Goal: Transaction & Acquisition: Obtain resource

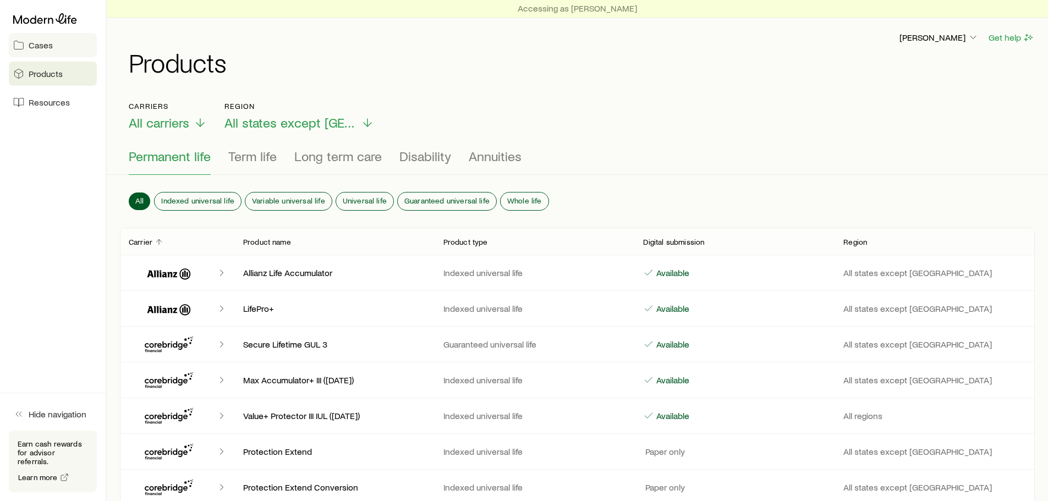
click at [51, 52] on link "Cases" at bounding box center [53, 45] width 88 height 24
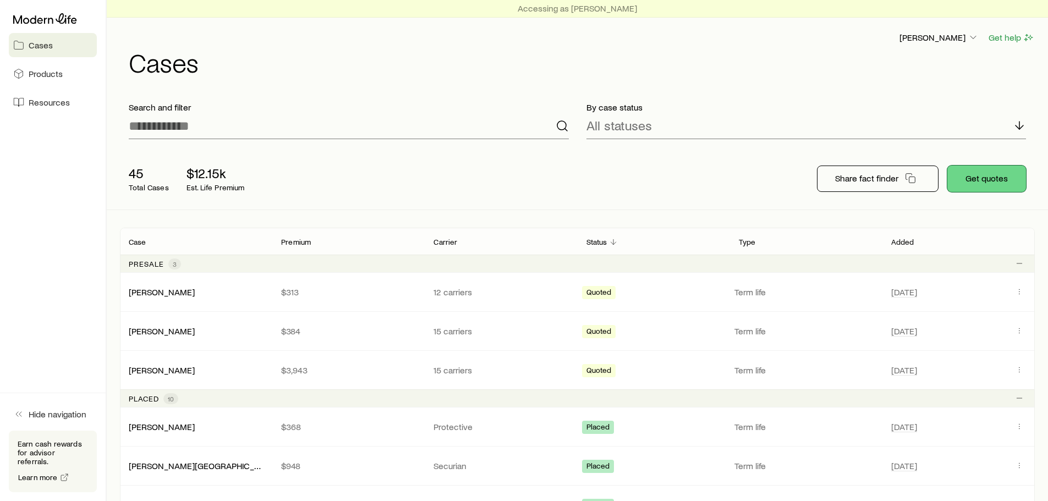
click at [990, 178] on button "Get quotes" at bounding box center [987, 179] width 79 height 26
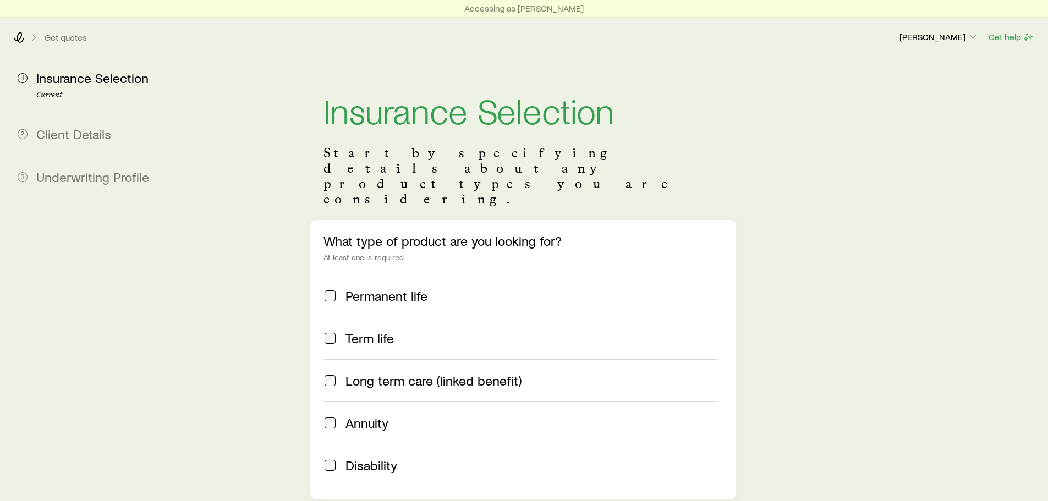
click at [398, 317] on label "Term life" at bounding box center [521, 338] width 395 height 42
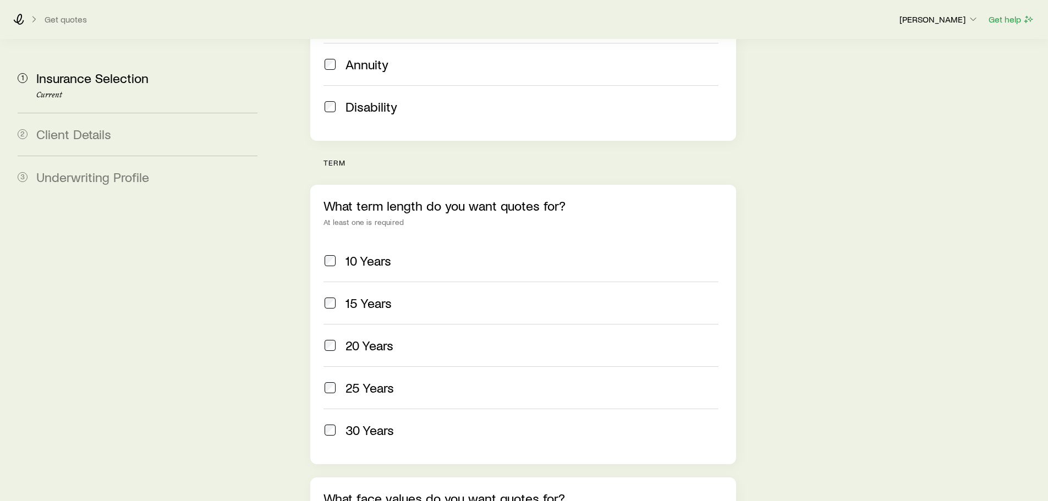
click at [395, 338] on div "20 Years" at bounding box center [532, 345] width 373 height 15
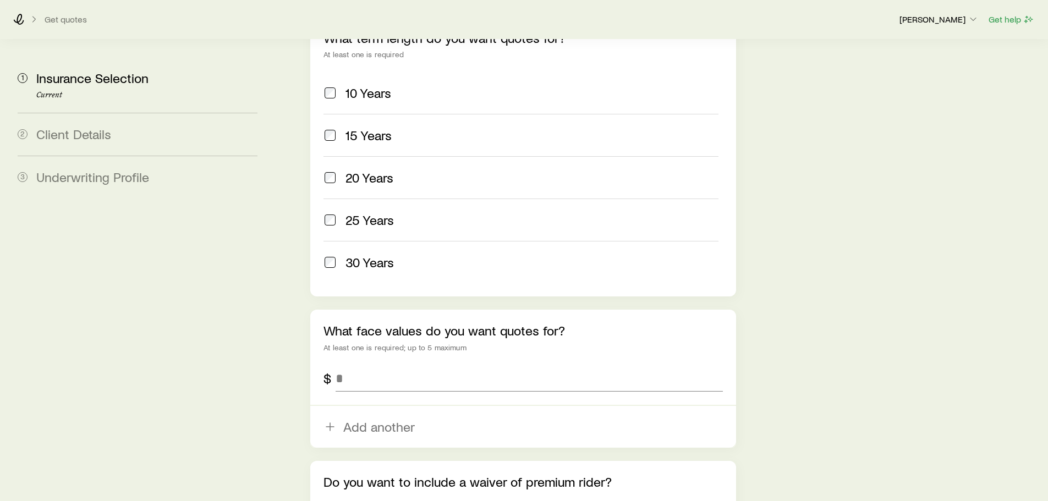
scroll to position [566, 0]
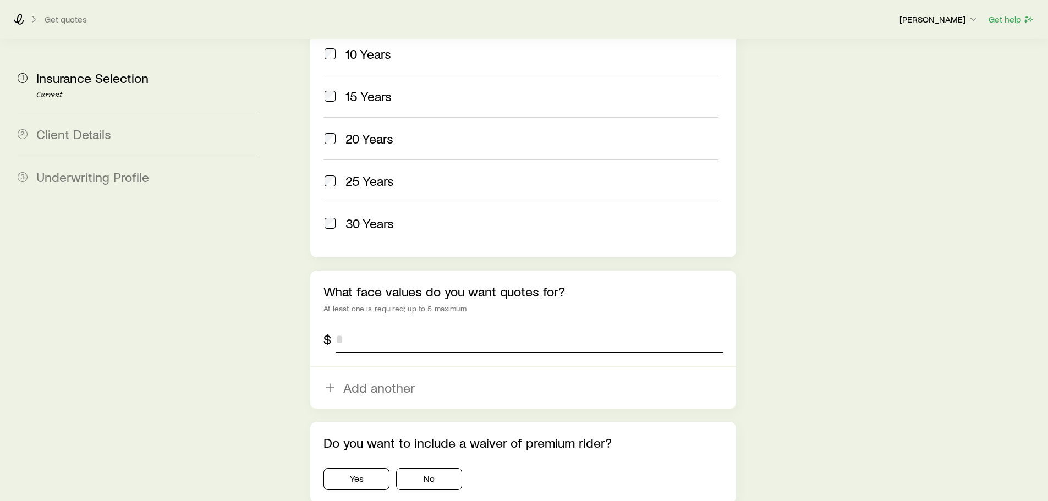
click at [402, 326] on input "tel" at bounding box center [529, 339] width 387 height 26
type input "*********"
click at [422, 468] on button "No" at bounding box center [429, 479] width 66 height 22
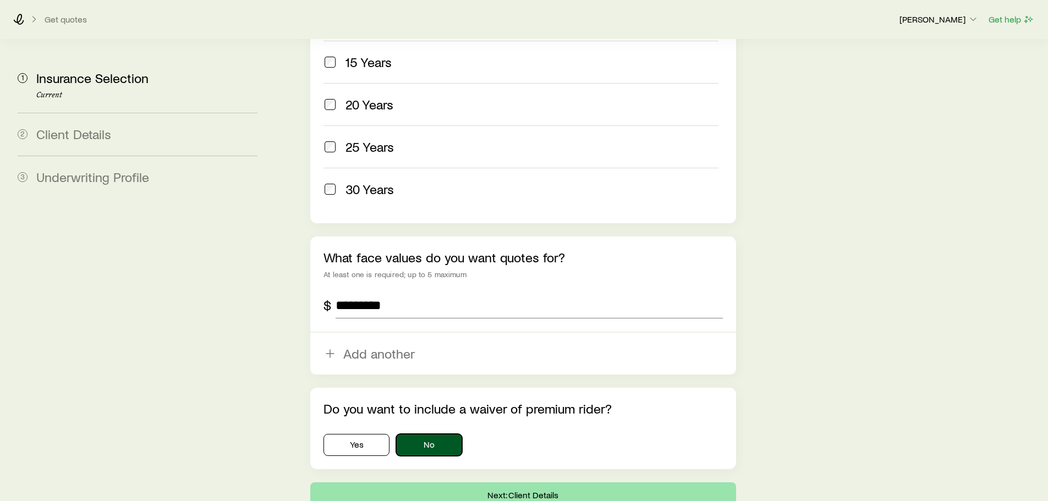
scroll to position [639, 0]
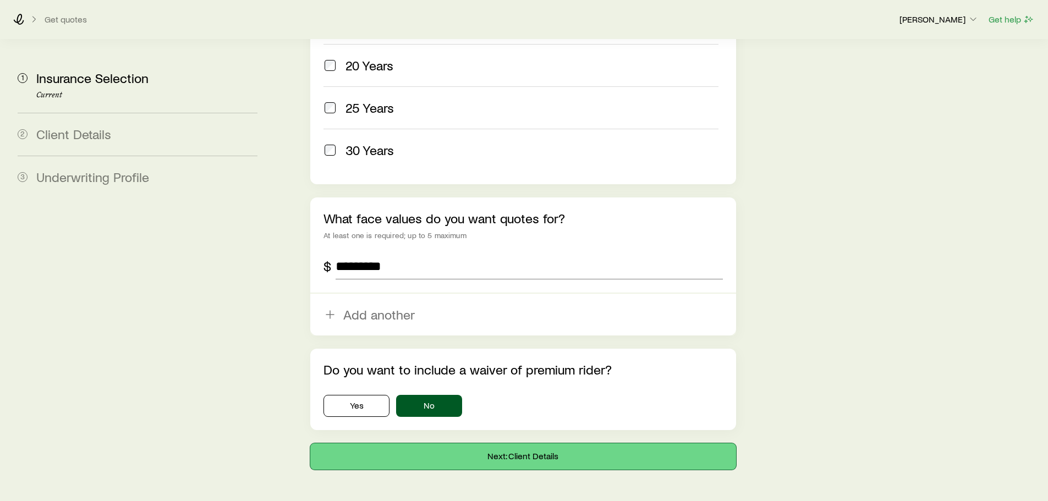
click at [479, 444] on button "Next: Client Details" at bounding box center [522, 457] width 425 height 26
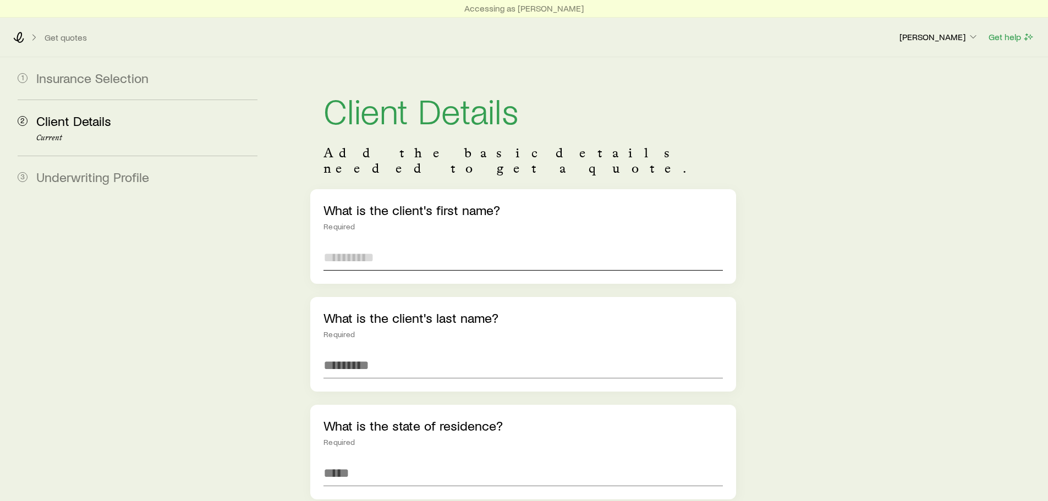
click at [373, 245] on input "text" at bounding box center [523, 257] width 399 height 26
type input "****"
type input "********"
type input "**"
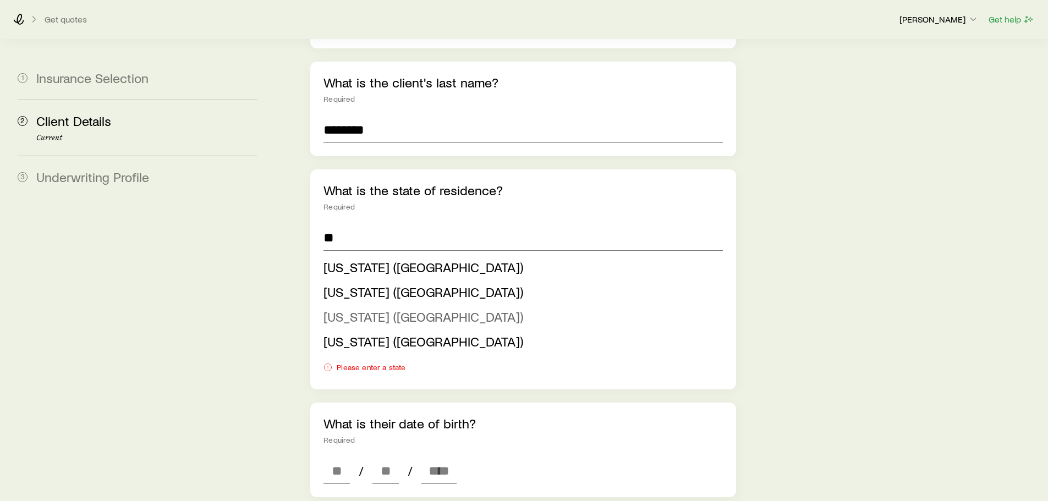
scroll to position [249, 0]
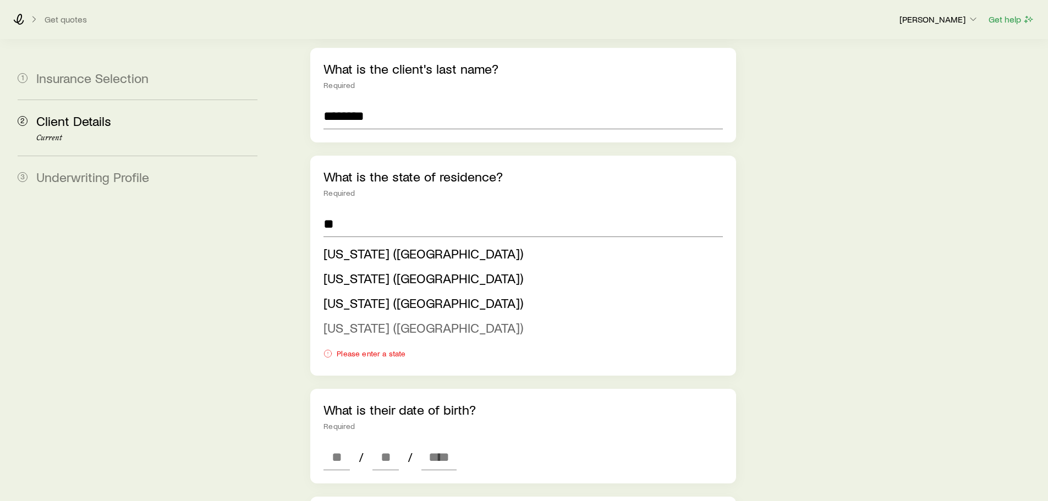
click at [377, 316] on li "[US_STATE] ([GEOGRAPHIC_DATA])" at bounding box center [520, 328] width 392 height 25
type input "*********"
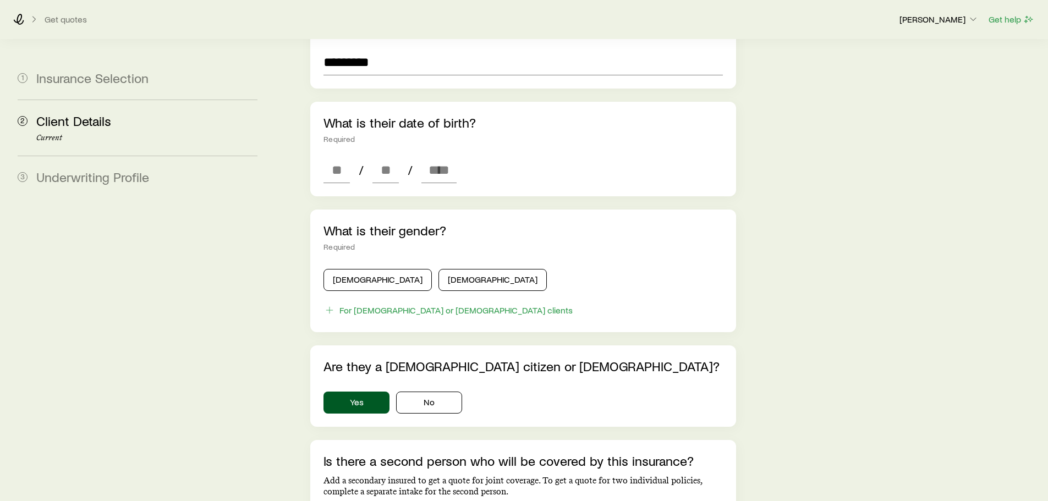
scroll to position [416, 0]
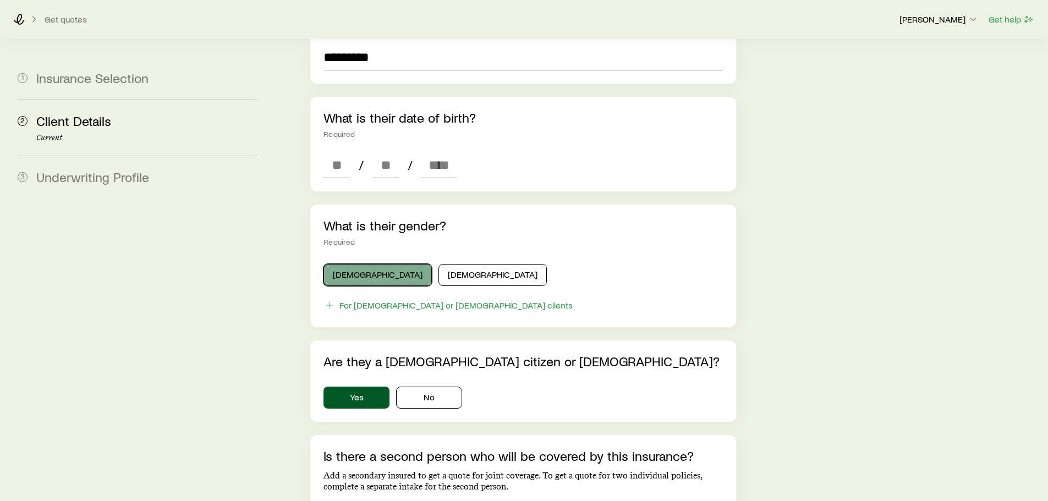
click at [347, 264] on button "[DEMOGRAPHIC_DATA]" at bounding box center [378, 275] width 108 height 22
click at [329, 152] on input at bounding box center [337, 165] width 26 height 26
type input "**"
type input "*"
type input "**"
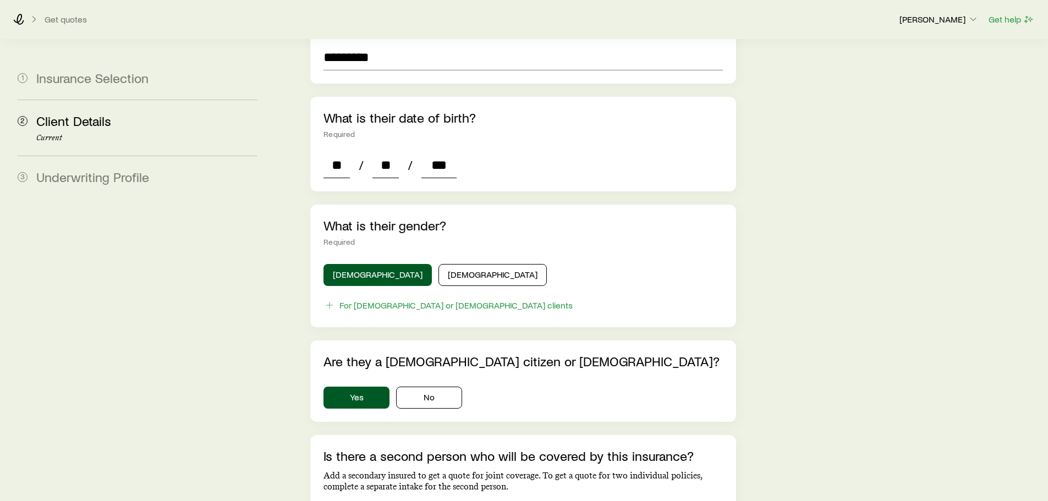
type input "****"
type input "*"
type input "****"
click at [827, 272] on div "Client Details Add the basic details needed to get a quote. What is the client'…" at bounding box center [660, 169] width 760 height 1056
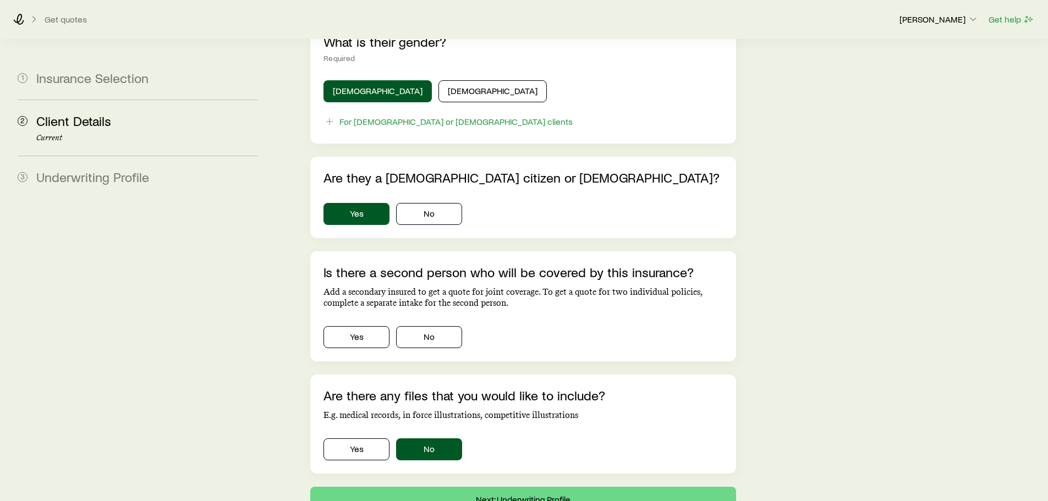
scroll to position [628, 0]
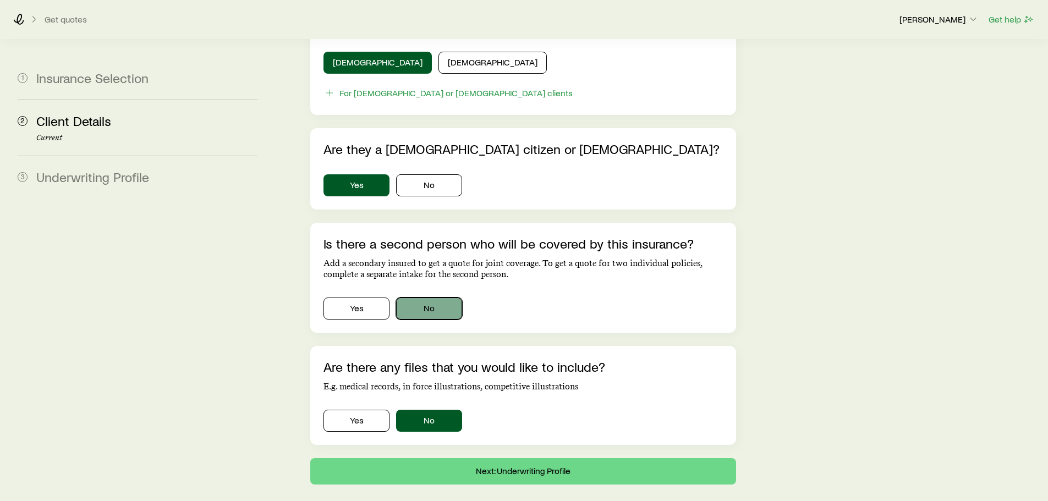
click at [451, 298] on button "No" at bounding box center [429, 309] width 66 height 22
click at [529, 458] on button "Next: Underwriting Profile" at bounding box center [522, 471] width 425 height 26
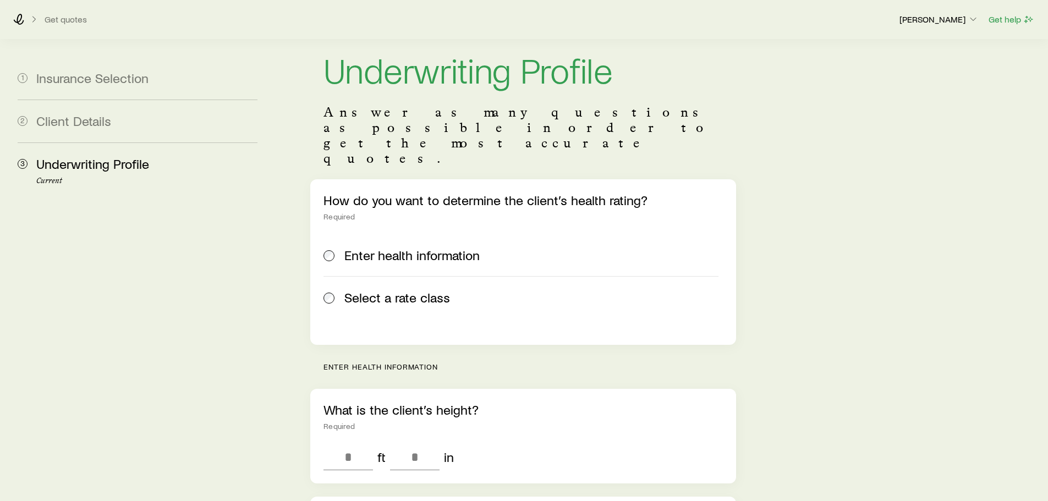
scroll to position [130, 0]
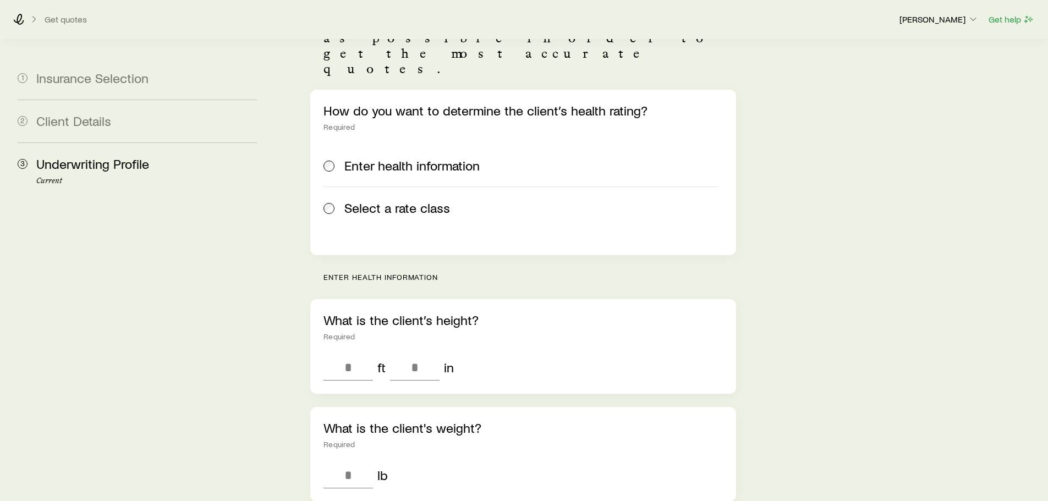
click at [391, 200] on span "Select a rate class" at bounding box center [397, 207] width 106 height 15
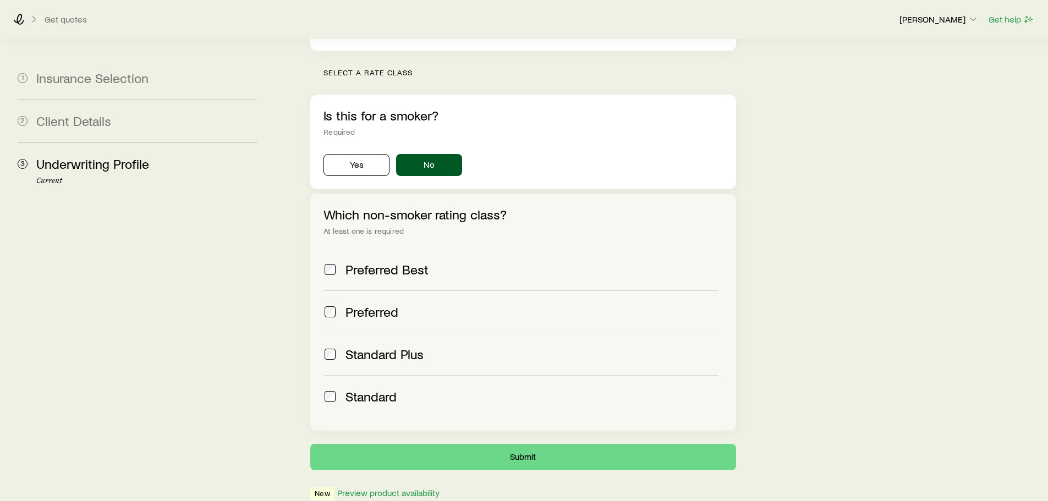
scroll to position [337, 0]
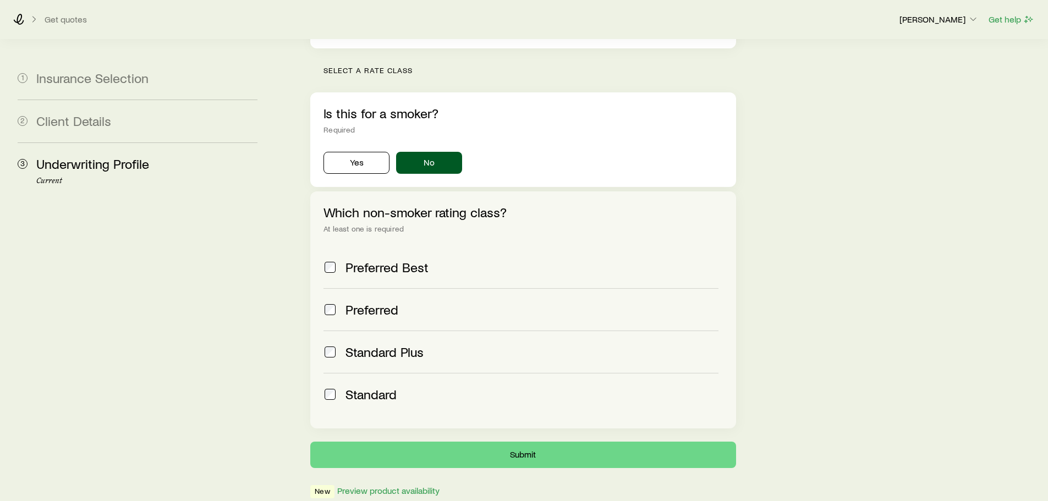
click at [393, 302] on span "Preferred" at bounding box center [372, 309] width 53 height 15
click at [397, 302] on span "Preferred" at bounding box center [372, 309] width 53 height 15
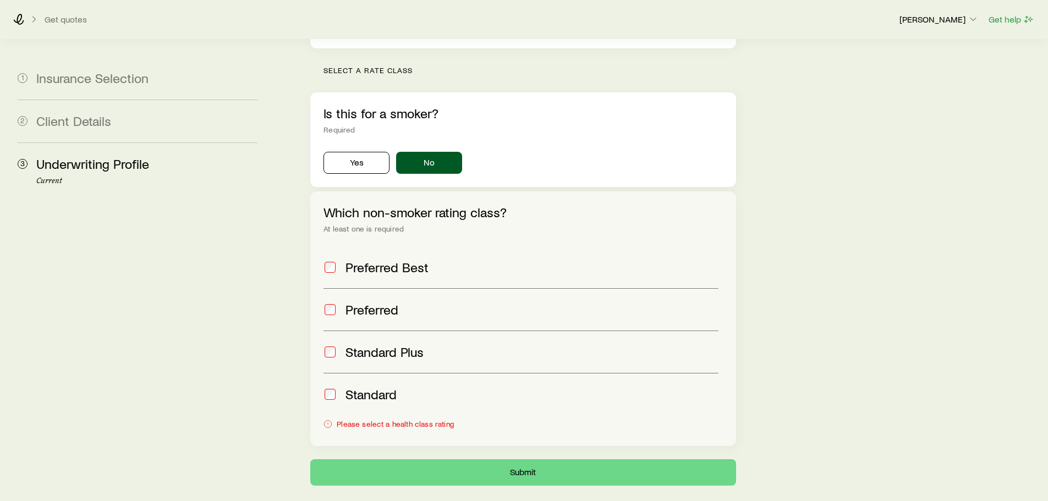
drag, startPoint x: 397, startPoint y: 360, endPoint x: 404, endPoint y: 324, distance: 36.5
click at [397, 387] on span "Standard" at bounding box center [371, 394] width 51 height 15
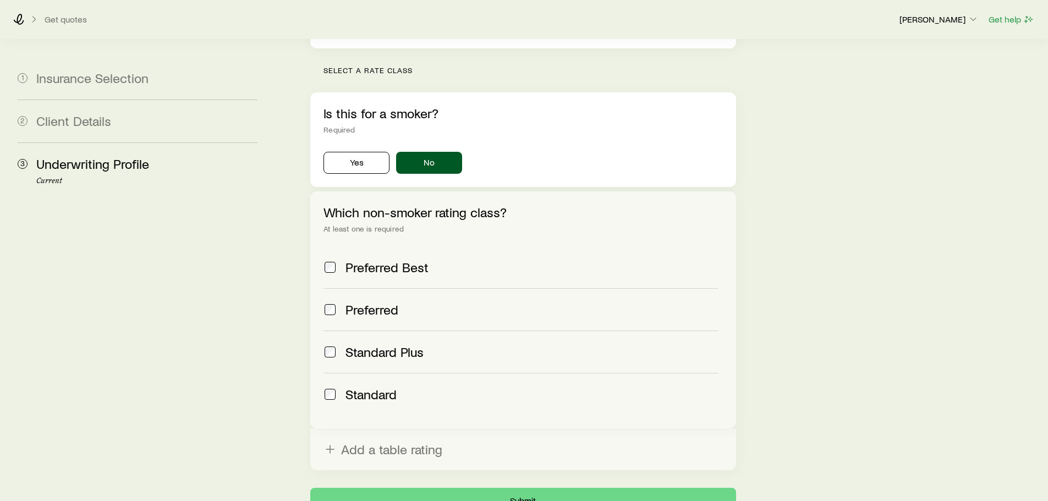
click at [406, 344] on span "Standard Plus" at bounding box center [385, 351] width 78 height 15
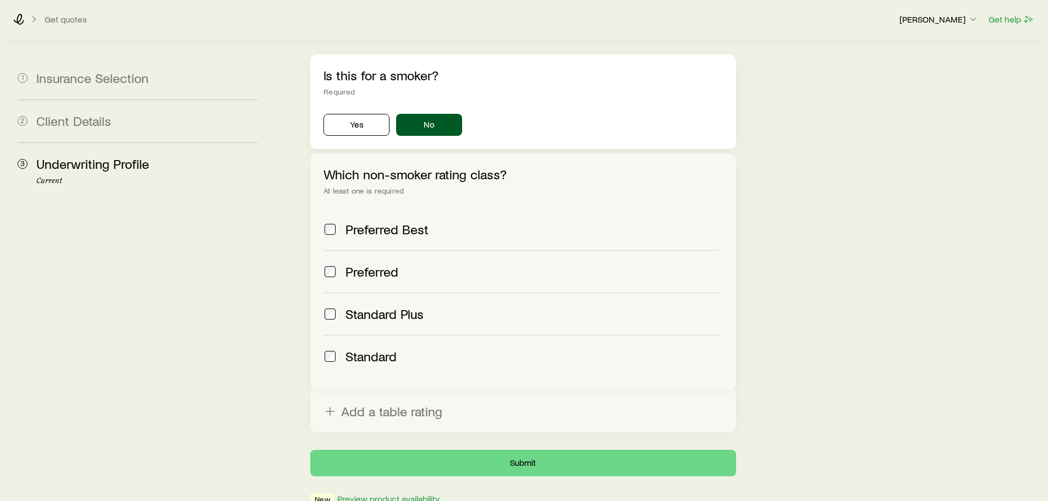
scroll to position [412, 0]
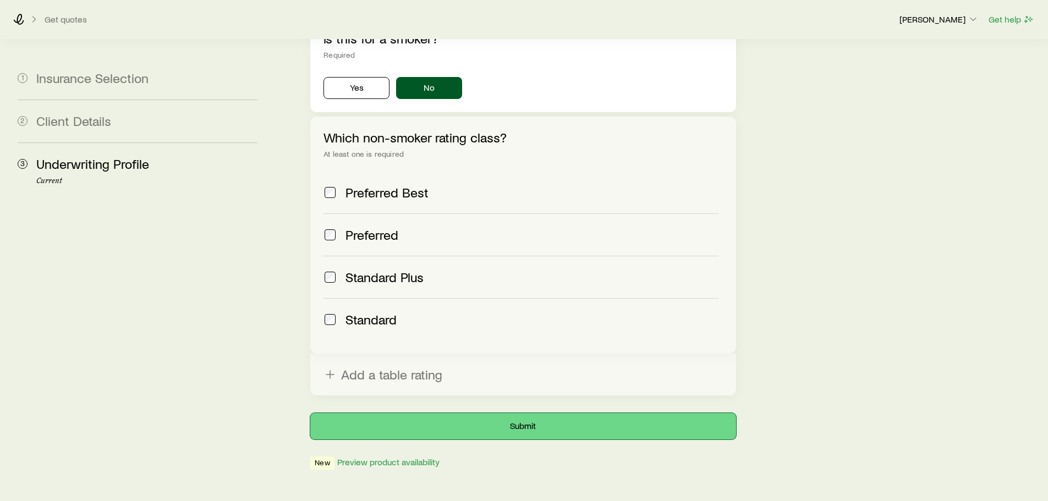
click at [503, 413] on button "Submit" at bounding box center [522, 426] width 425 height 26
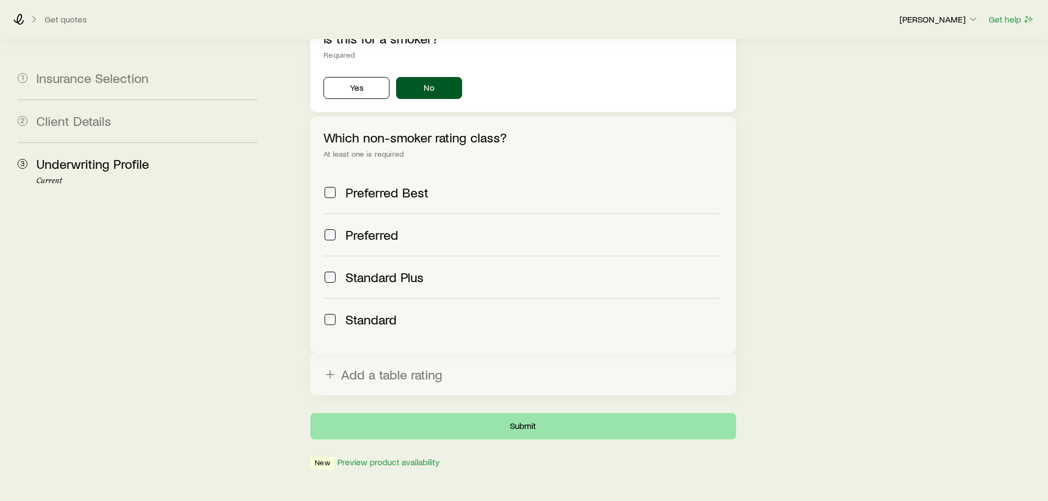
scroll to position [0, 0]
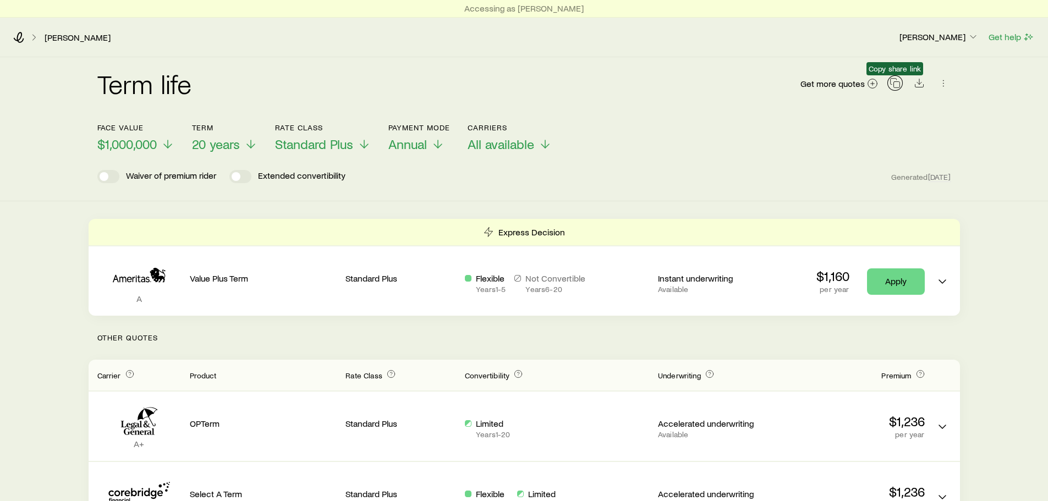
click at [901, 83] on button "button" at bounding box center [895, 82] width 15 height 15
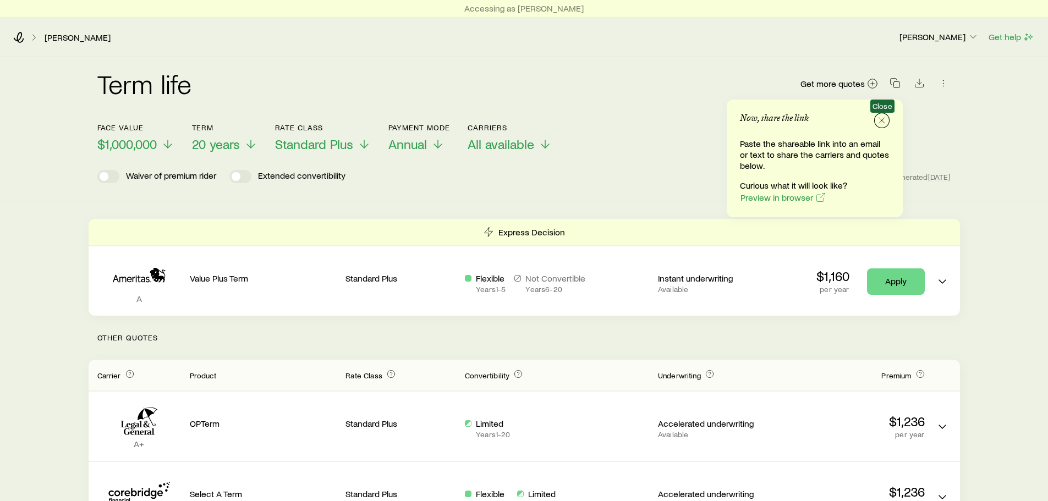
click at [881, 119] on icon "button" at bounding box center [882, 120] width 11 height 11
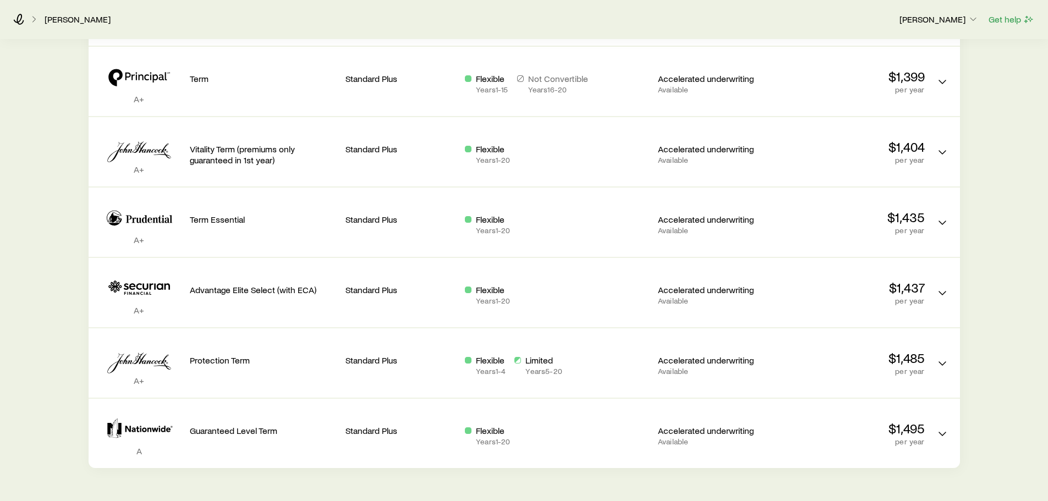
scroll to position [656, 0]
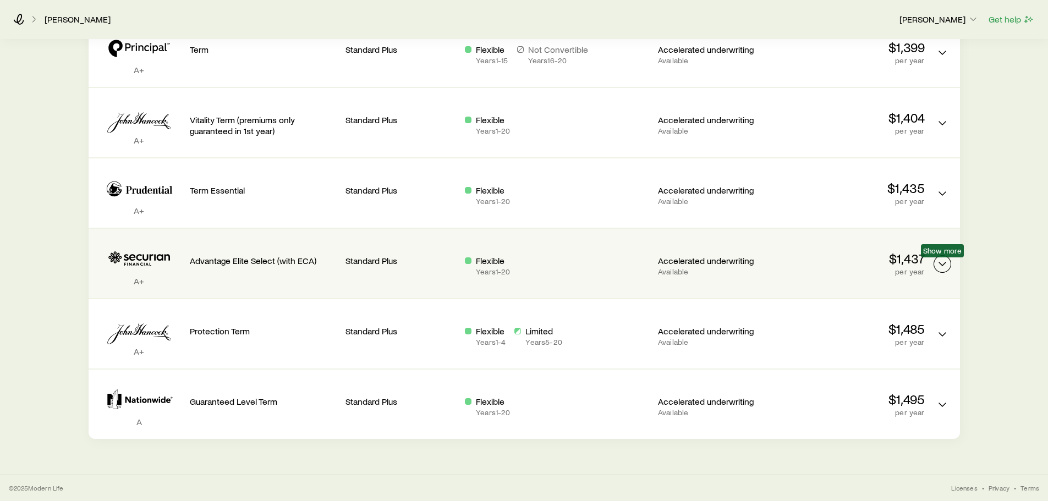
click at [944, 268] on icon "Term quotes" at bounding box center [942, 264] width 13 height 13
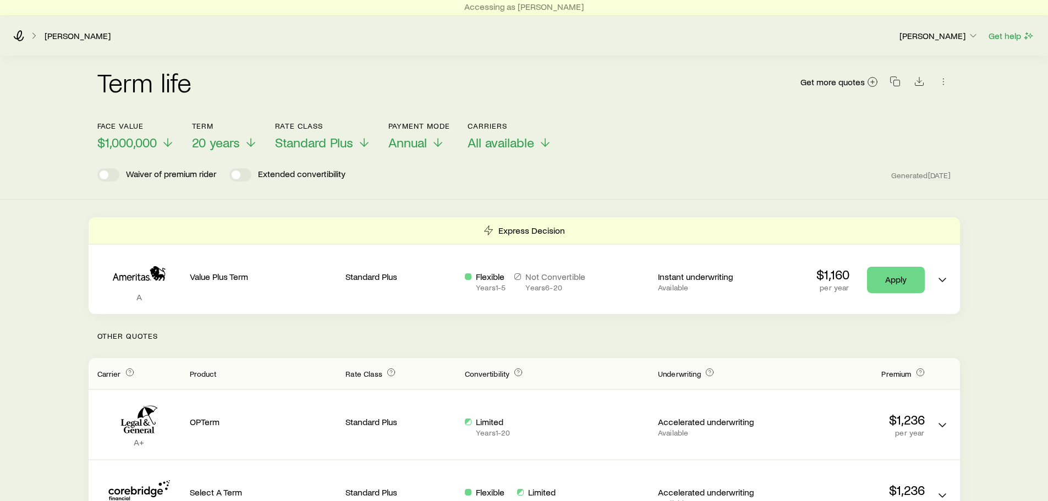
scroll to position [0, 0]
click at [339, 134] on button "Rate Class Standard Plus" at bounding box center [323, 137] width 96 height 29
click at [392, 81] on div "Term life Get more quotes" at bounding box center [524, 90] width 854 height 40
click at [947, 79] on icon "button" at bounding box center [943, 83] width 11 height 11
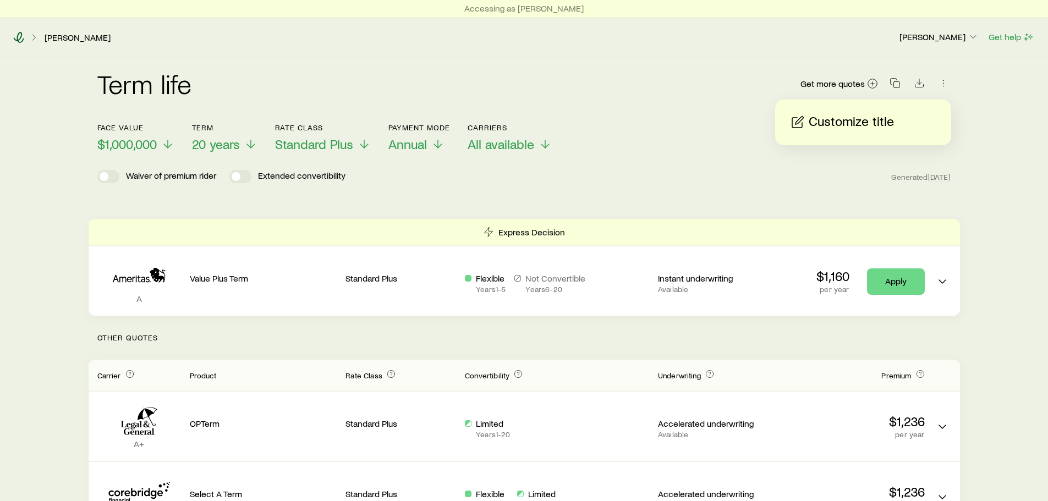
click at [20, 35] on icon at bounding box center [18, 37] width 11 height 11
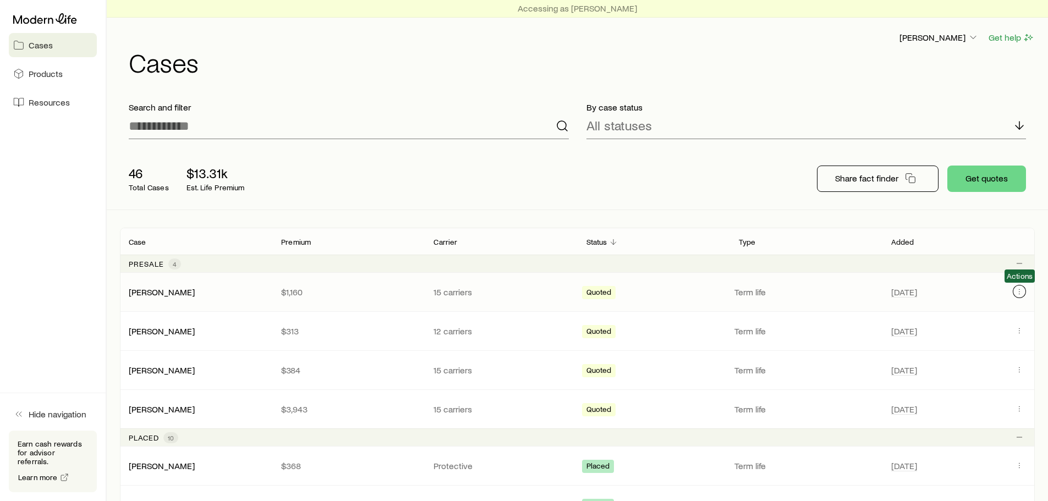
click at [1018, 292] on icon "Client cases" at bounding box center [1019, 291] width 9 height 9
click at [156, 289] on link "[PERSON_NAME]" at bounding box center [162, 291] width 66 height 10
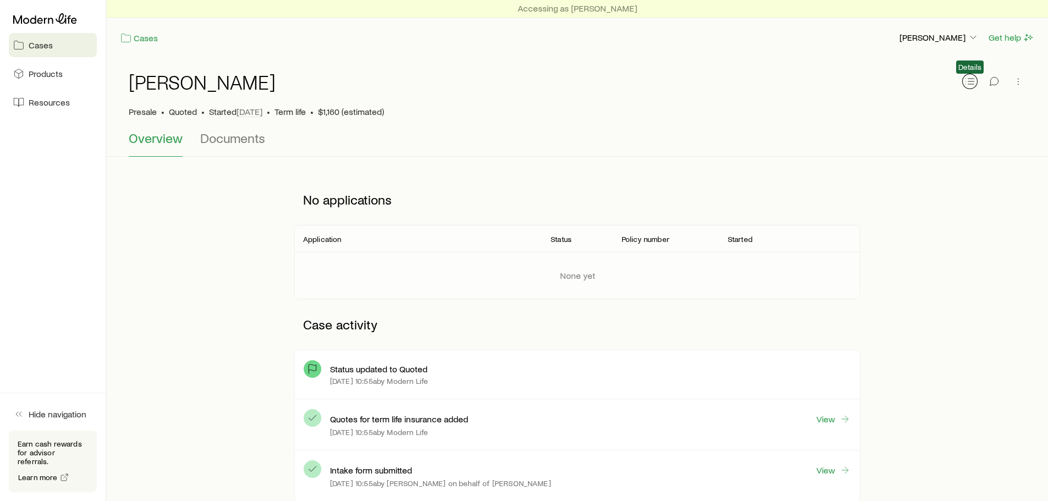
click at [973, 78] on icon "button" at bounding box center [970, 81] width 11 height 11
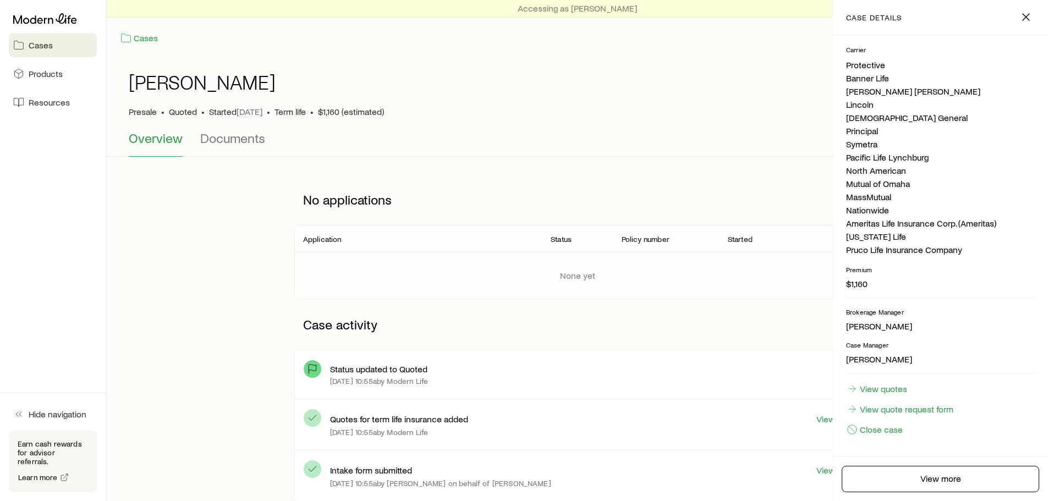
scroll to position [211, 0]
click at [1026, 11] on icon "button" at bounding box center [1026, 16] width 13 height 13
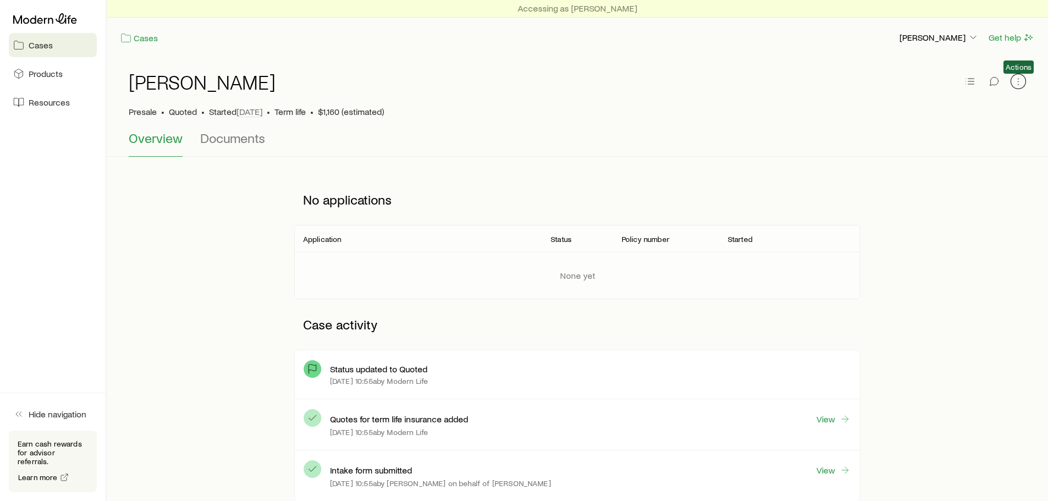
click at [1015, 81] on icon "button" at bounding box center [1018, 81] width 11 height 11
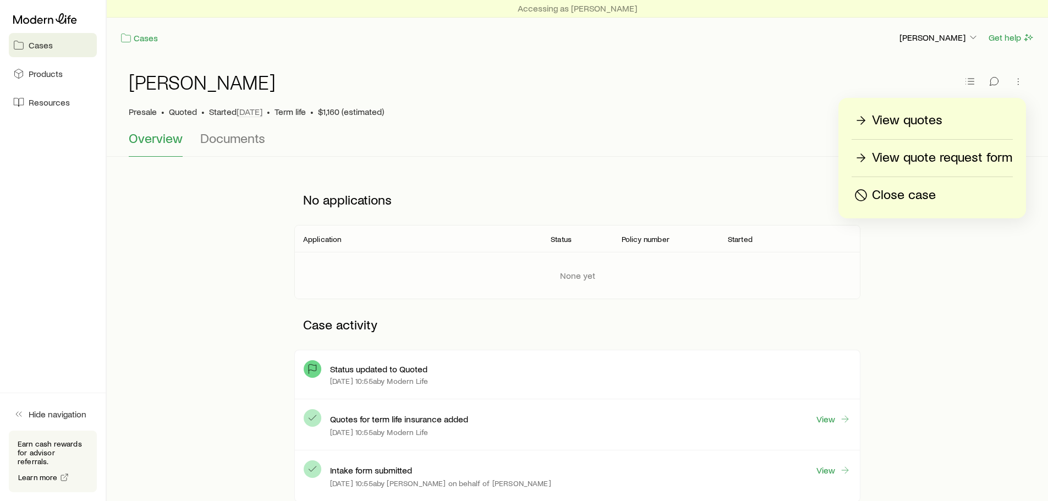
click at [972, 163] on p "View quote request form" at bounding box center [942, 158] width 140 height 18
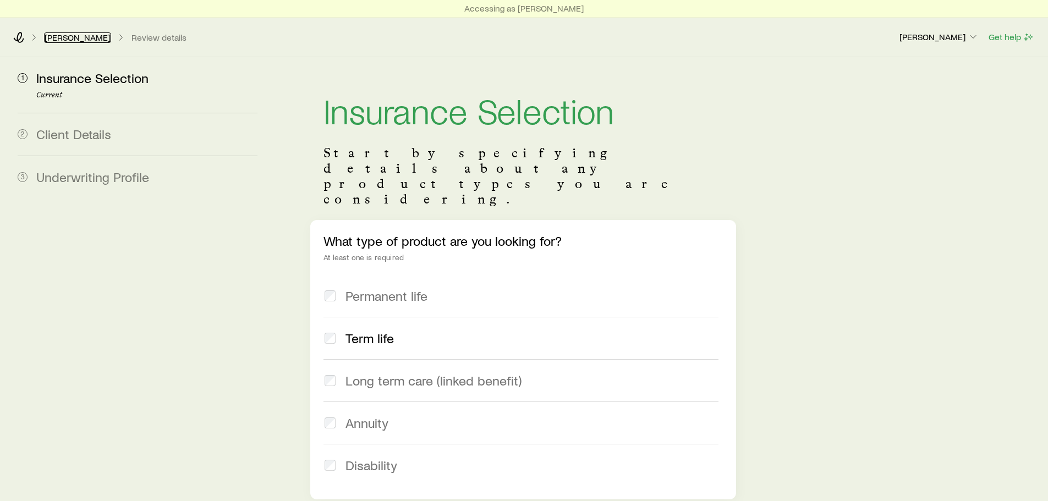
click at [59, 36] on link "[PERSON_NAME]" at bounding box center [77, 37] width 67 height 10
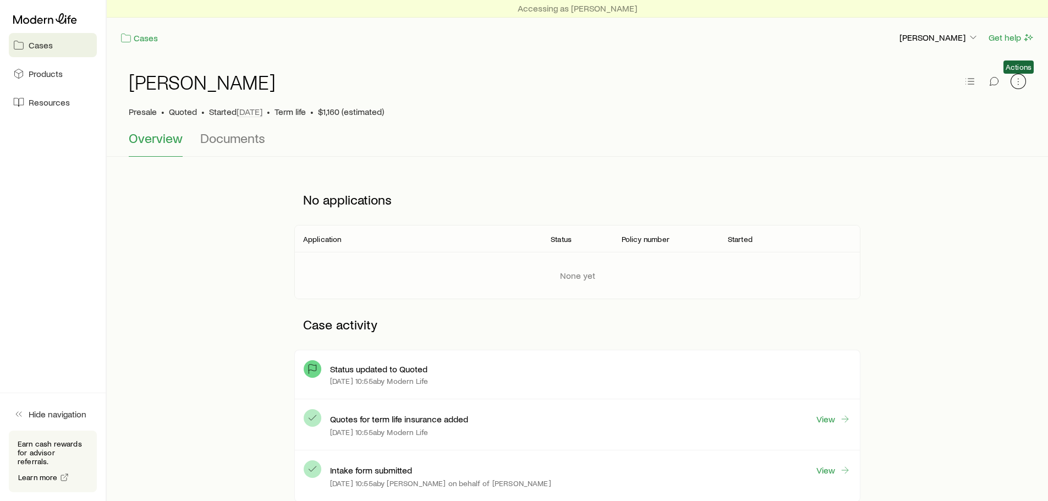
click at [1021, 81] on icon "button" at bounding box center [1018, 81] width 11 height 11
click at [49, 45] on span "Cases" at bounding box center [41, 45] width 24 height 11
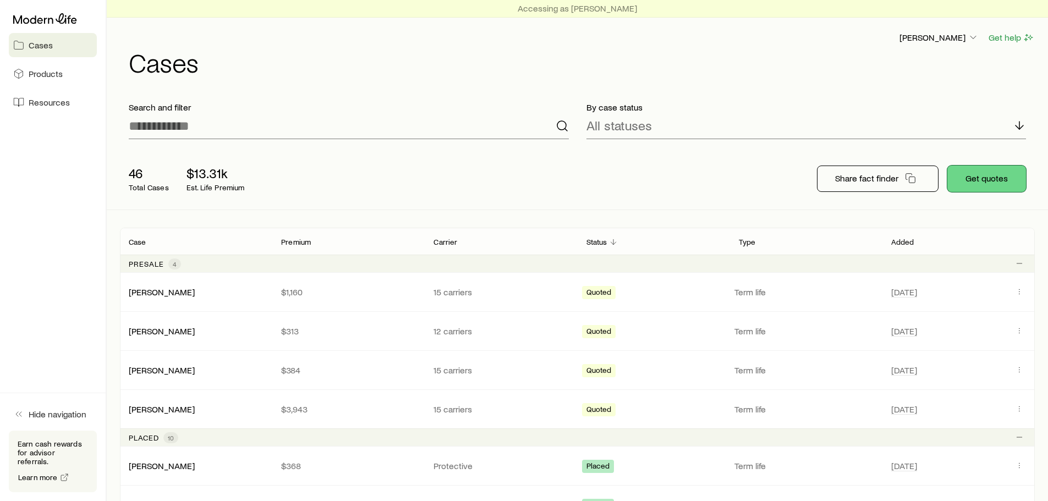
click at [1003, 177] on button "Get quotes" at bounding box center [987, 179] width 79 height 26
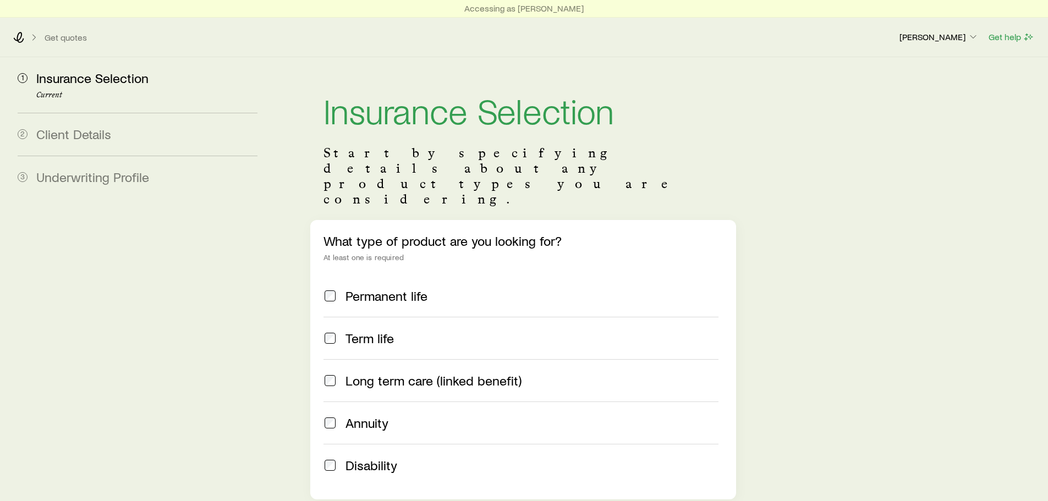
click at [398, 331] on div "Term life" at bounding box center [532, 338] width 373 height 15
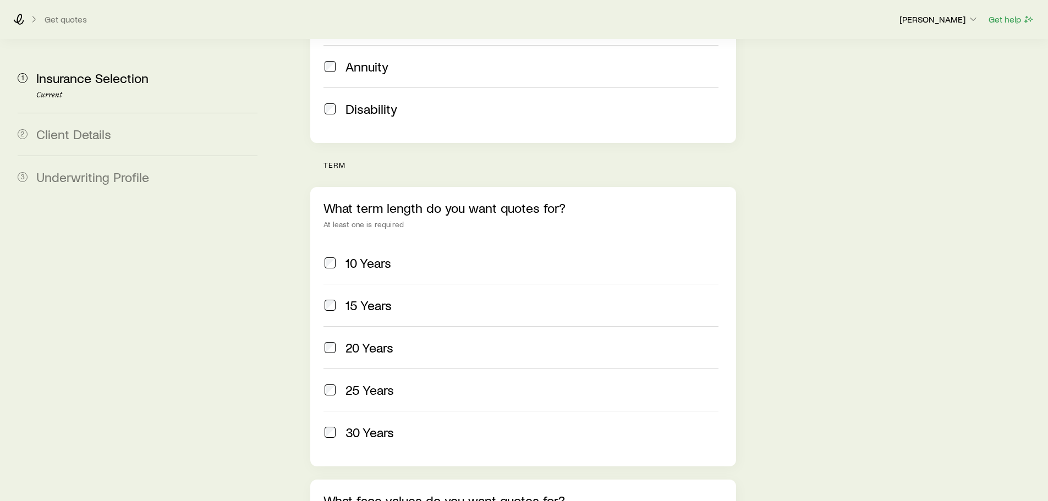
click at [421, 340] on div "20 Years" at bounding box center [532, 347] width 373 height 15
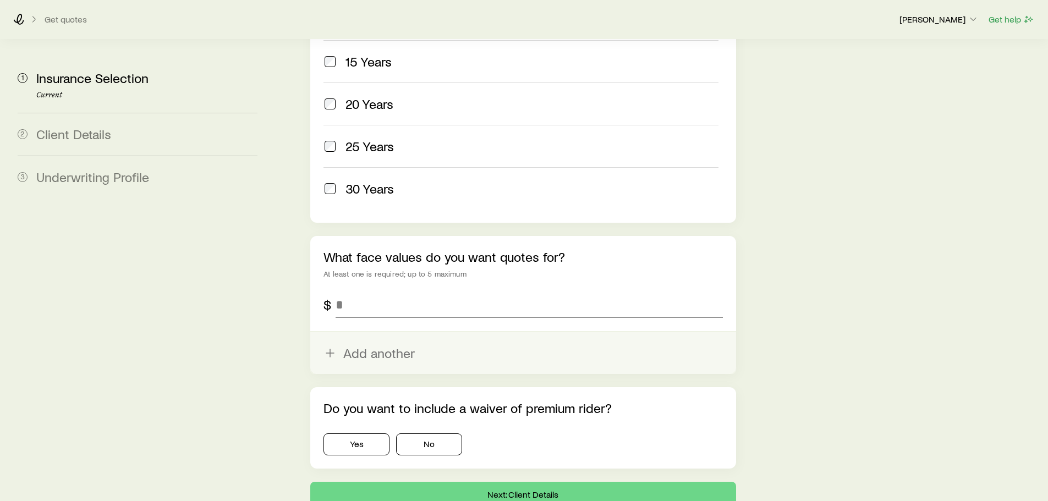
scroll to position [601, 0]
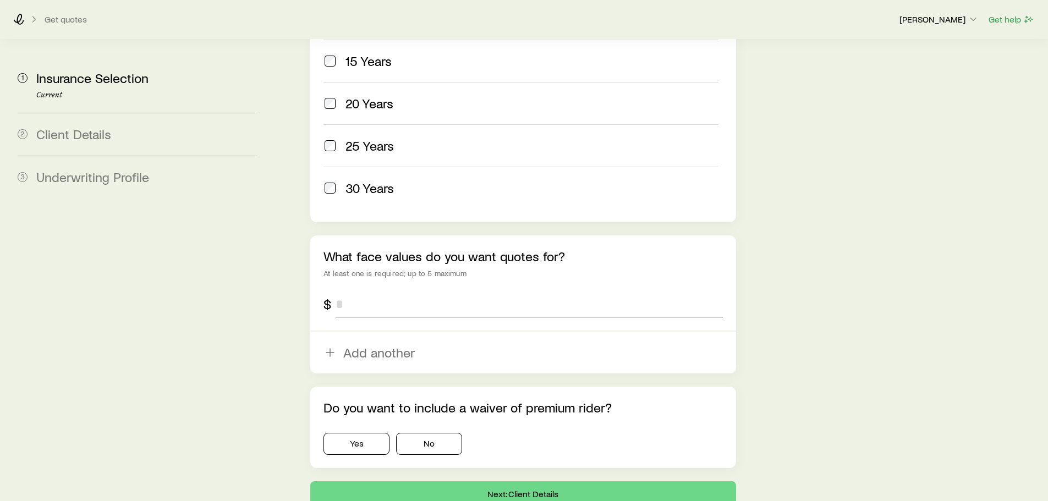
click at [430, 291] on input "tel" at bounding box center [529, 304] width 387 height 26
type input "*********"
click at [426, 433] on button "No" at bounding box center [429, 444] width 66 height 22
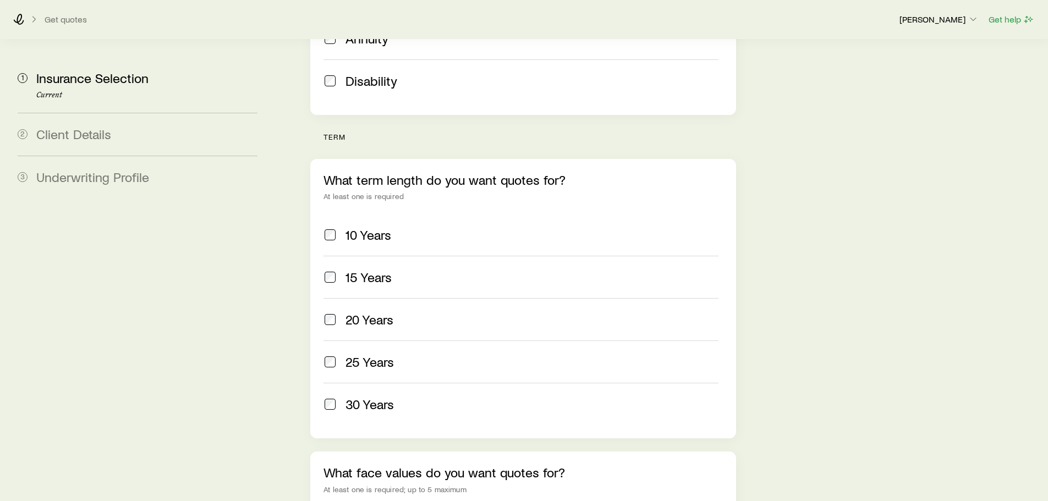
scroll to position [639, 0]
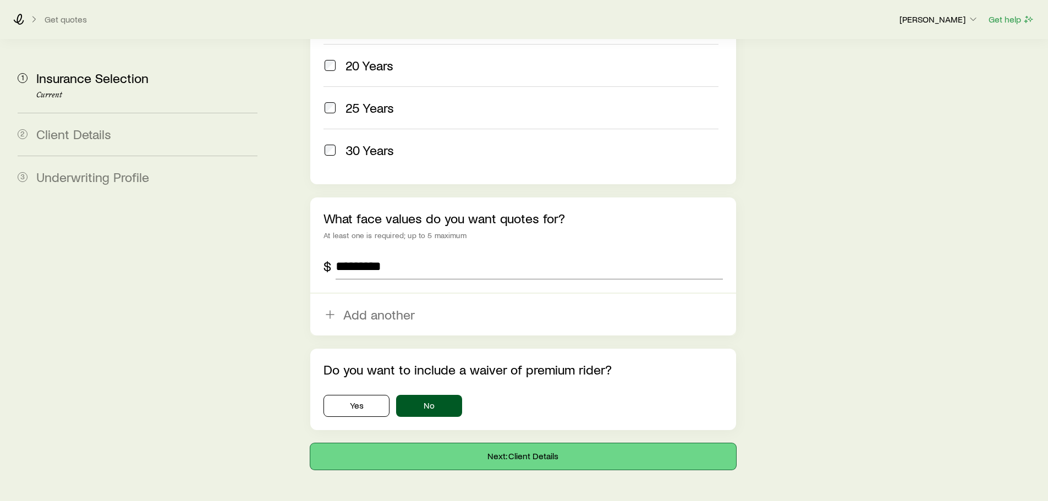
click at [525, 444] on button "Next: Client Details" at bounding box center [522, 457] width 425 height 26
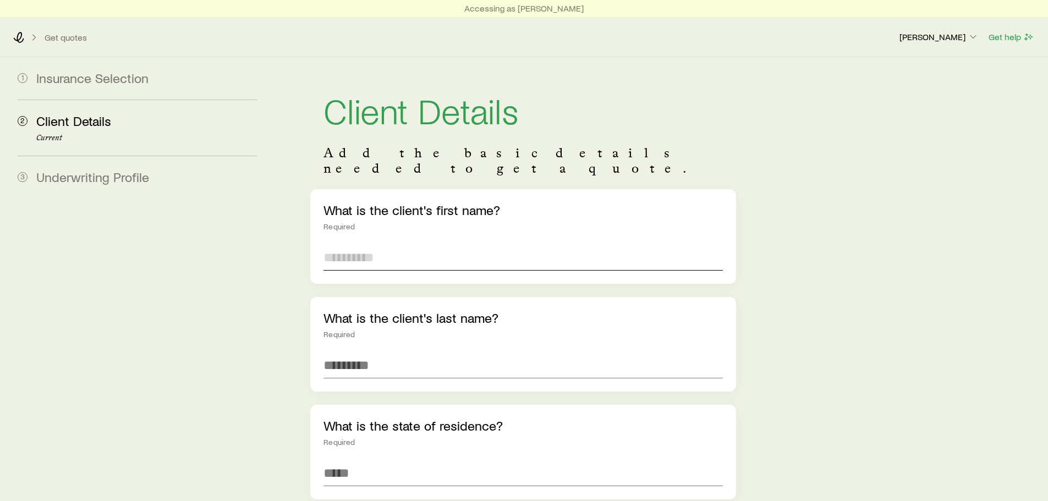
click at [366, 244] on input "text" at bounding box center [523, 257] width 399 height 26
type input "*"
type input "****"
type input "********"
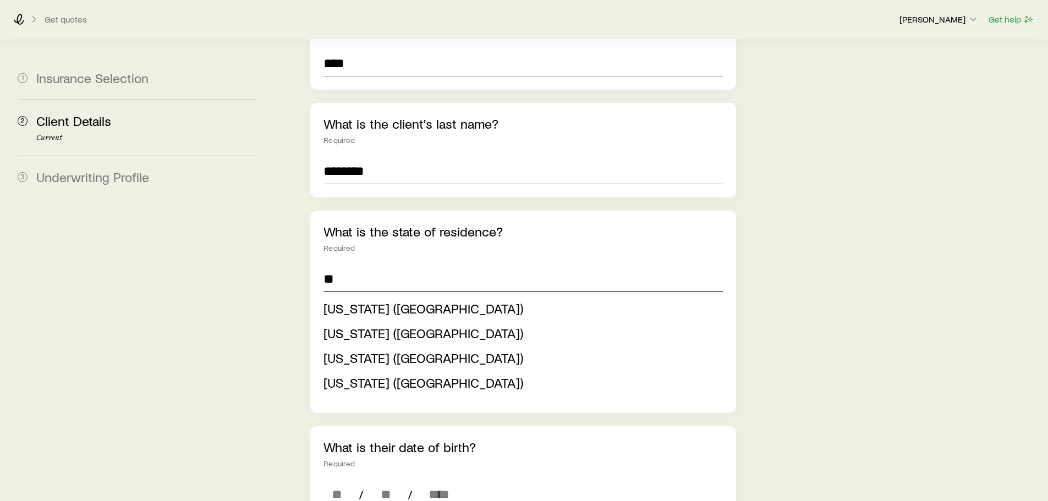
scroll to position [242, 0]
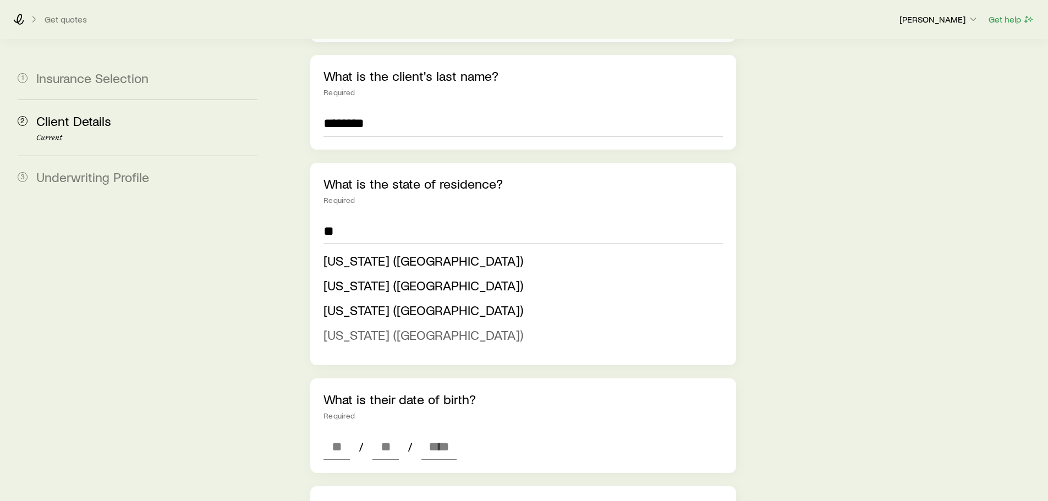
click at [401, 323] on li "[US_STATE] ([GEOGRAPHIC_DATA])" at bounding box center [520, 335] width 392 height 25
type input "*********"
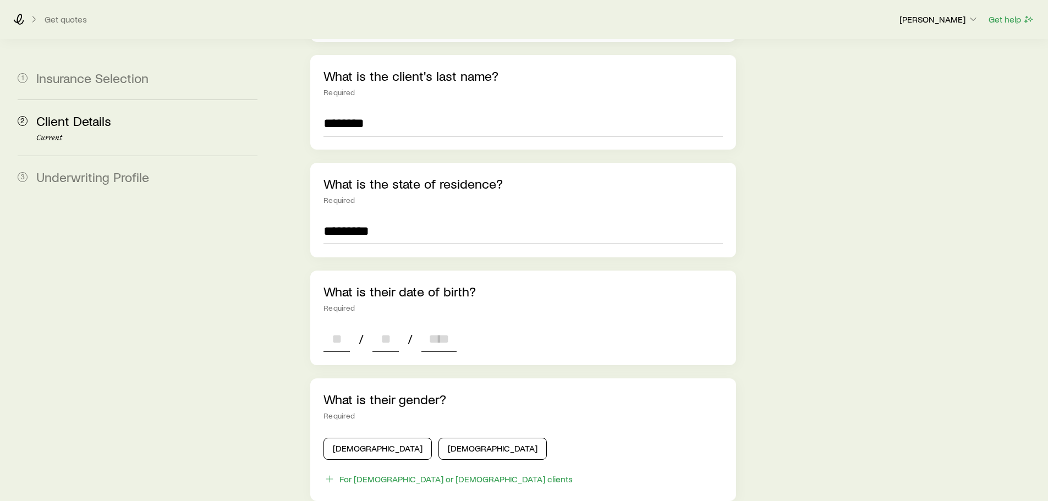
click at [342, 326] on input at bounding box center [337, 339] width 26 height 26
type input "**"
type input "****"
type input "*"
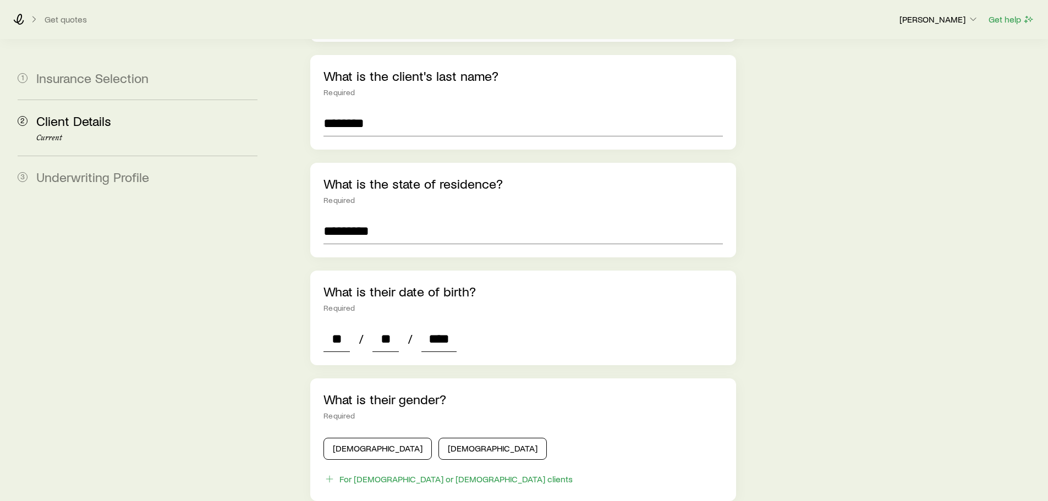
type input "*"
type input "****"
click at [348, 438] on button "[DEMOGRAPHIC_DATA]" at bounding box center [378, 449] width 108 height 22
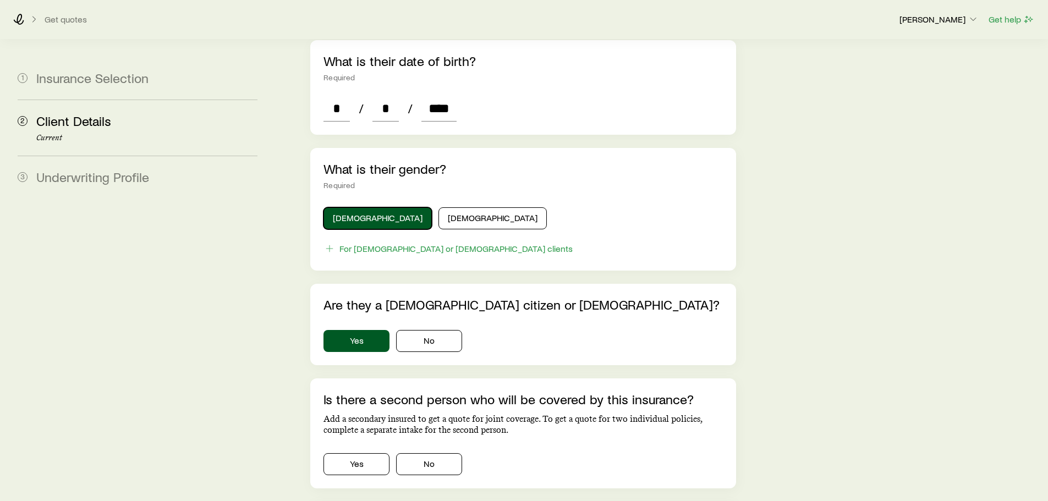
scroll to position [535, 0]
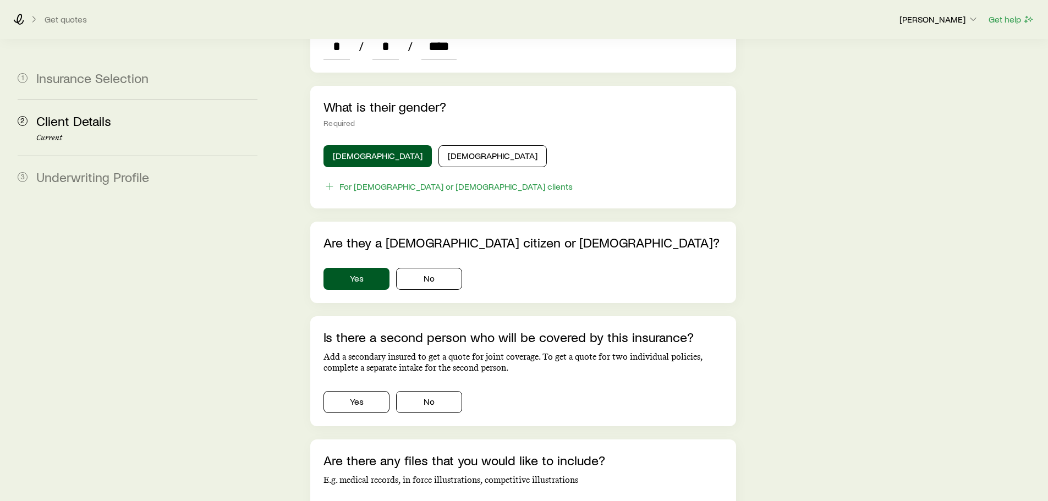
click at [440, 398] on div "Is there a second person who will be covered by this insurance? Add a secondary…" at bounding box center [522, 371] width 425 height 110
click at [444, 391] on button "No" at bounding box center [429, 402] width 66 height 22
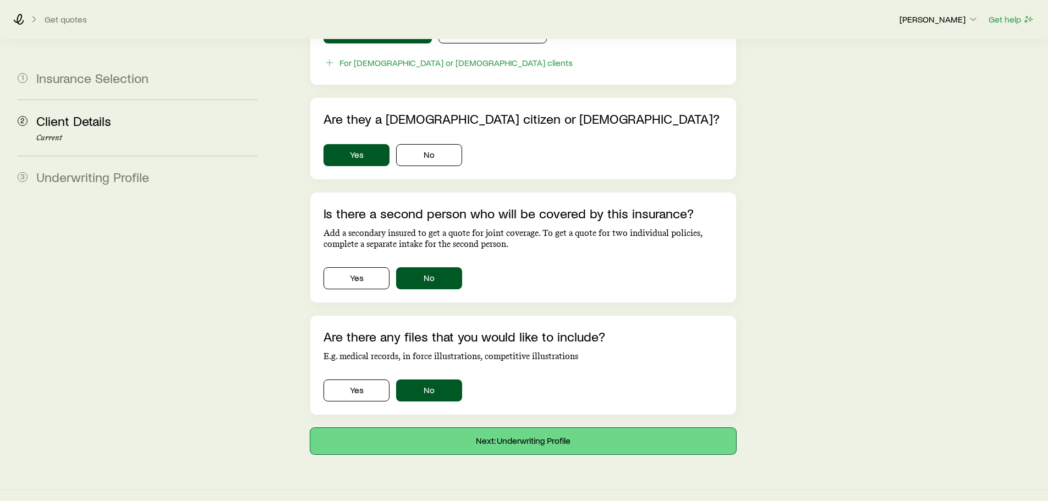
click at [473, 431] on button "Next: Underwriting Profile" at bounding box center [522, 441] width 425 height 26
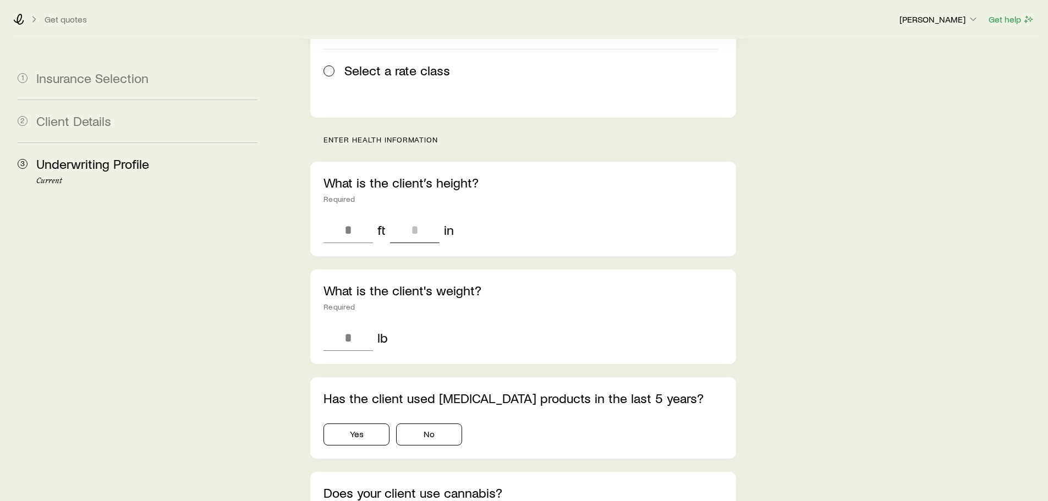
scroll to position [269, 0]
click at [397, 48] on label "Select a rate class" at bounding box center [521, 69] width 395 height 42
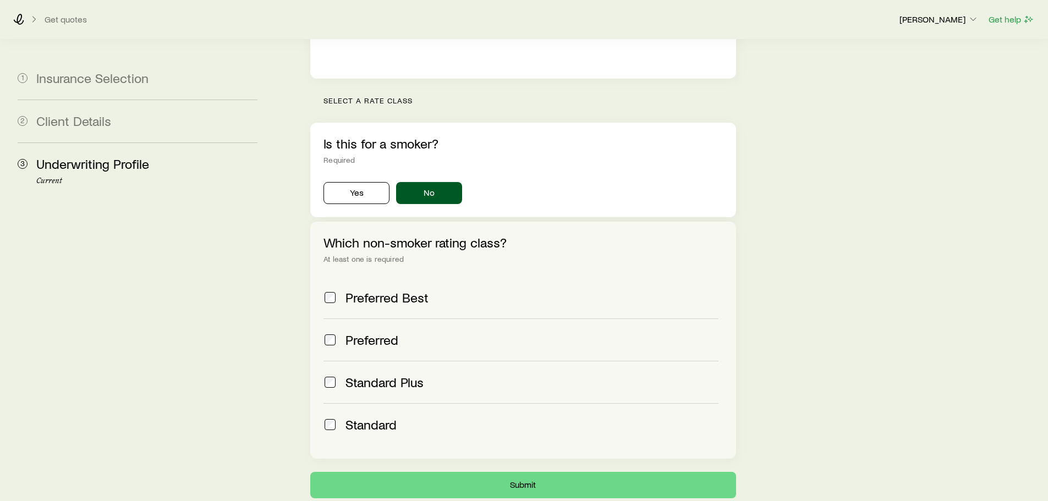
scroll to position [360, 0]
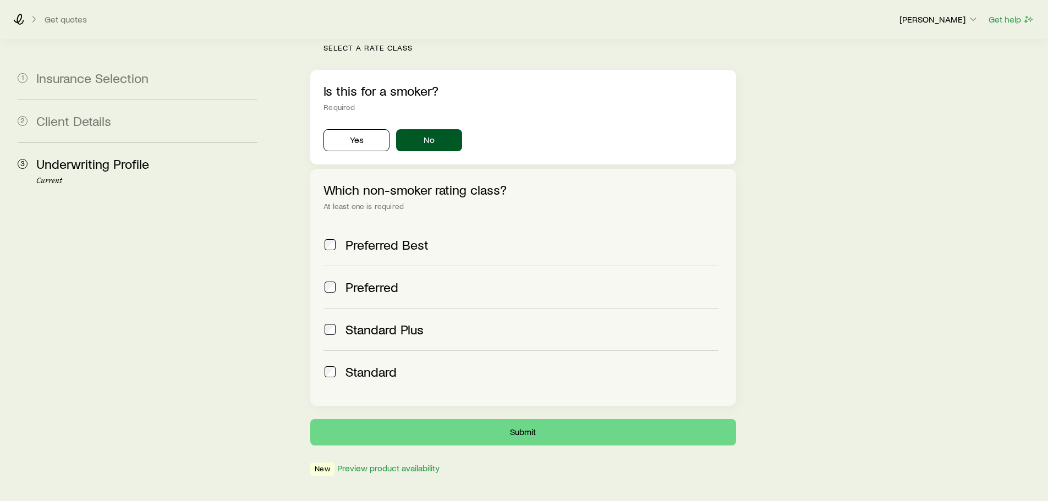
click at [406, 280] on div "Preferred" at bounding box center [532, 287] width 373 height 15
click at [612, 419] on button "Submit" at bounding box center [522, 432] width 425 height 26
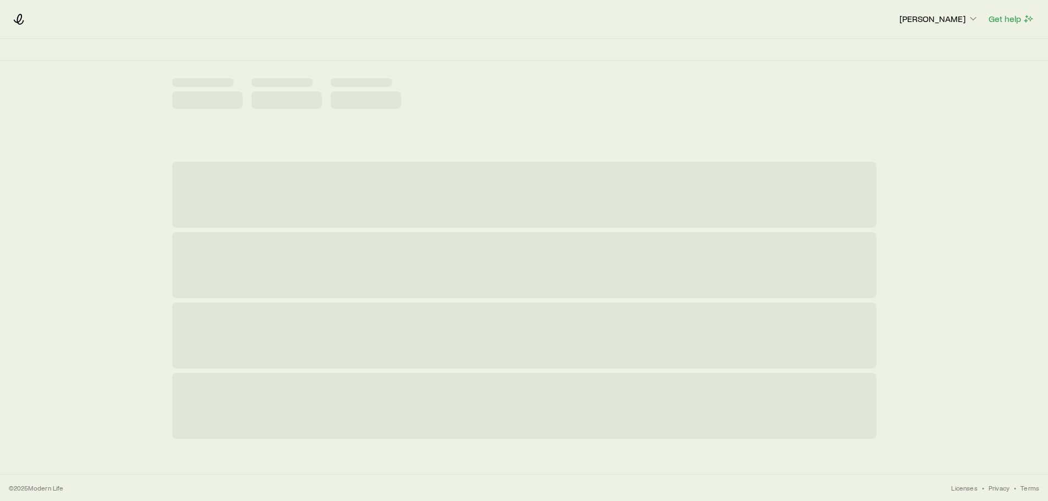
scroll to position [0, 0]
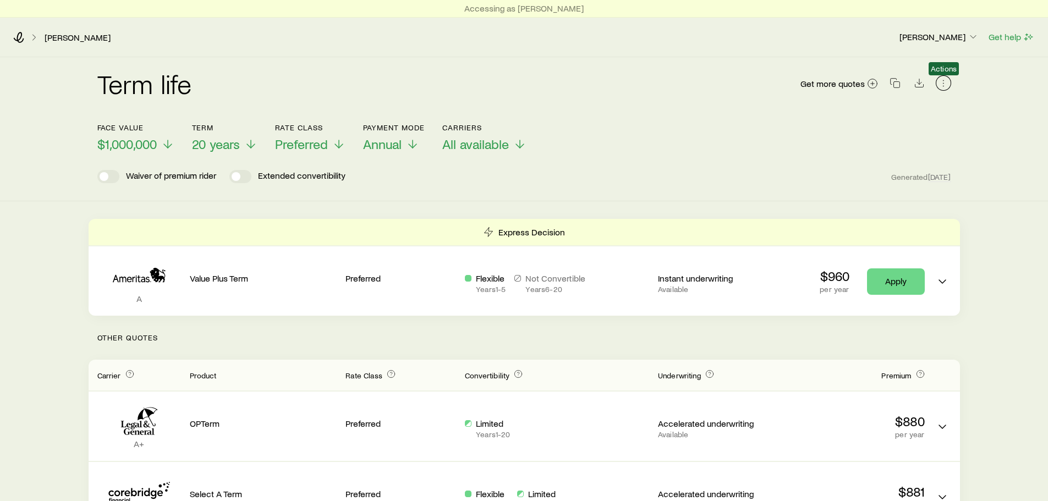
click at [943, 84] on icon "button" at bounding box center [943, 83] width 1 height 1
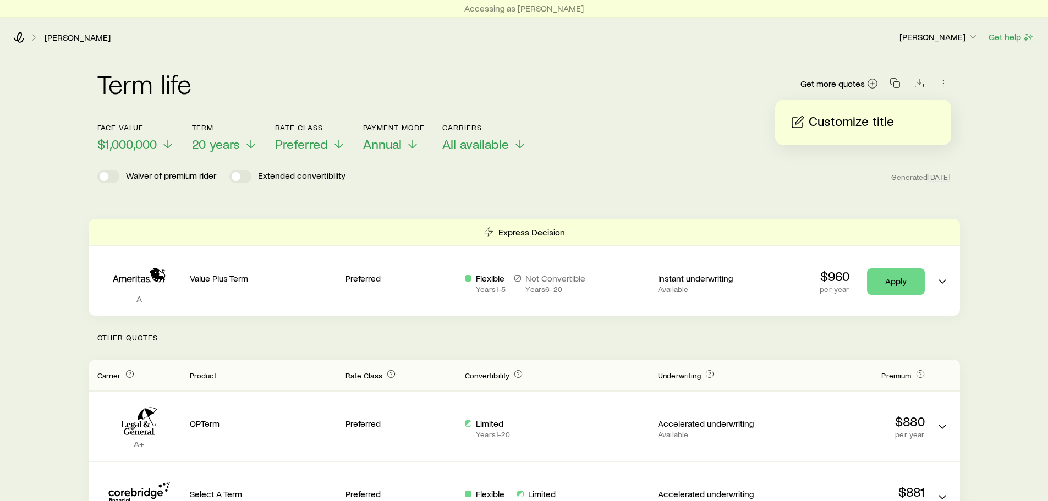
click at [978, 125] on div "Term life Get more quotes Face value $1,000,000 Term 20 years Rate Class Prefer…" at bounding box center [524, 129] width 1048 height 144
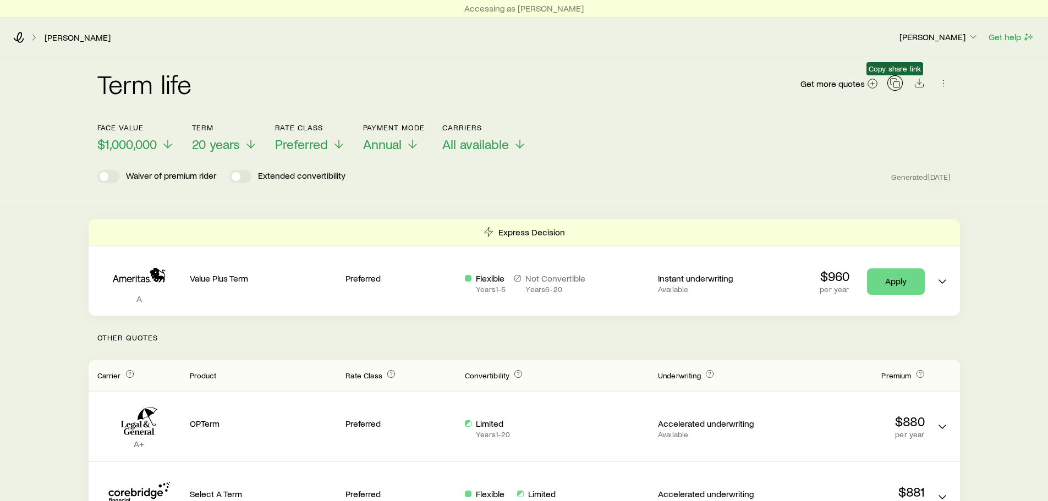
click at [897, 82] on icon "button" at bounding box center [895, 83] width 11 height 11
